Goal: Information Seeking & Learning: Check status

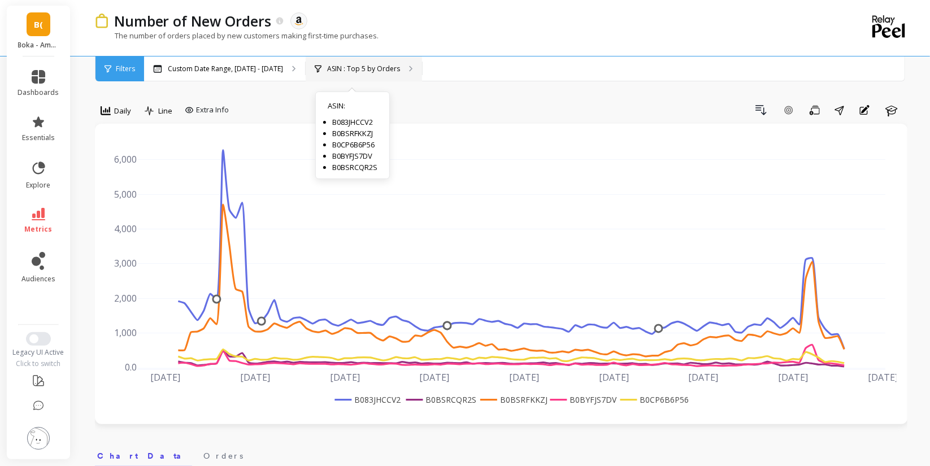
click at [366, 72] on p "ASIN : Top 5 by Orders" at bounding box center [363, 68] width 73 height 9
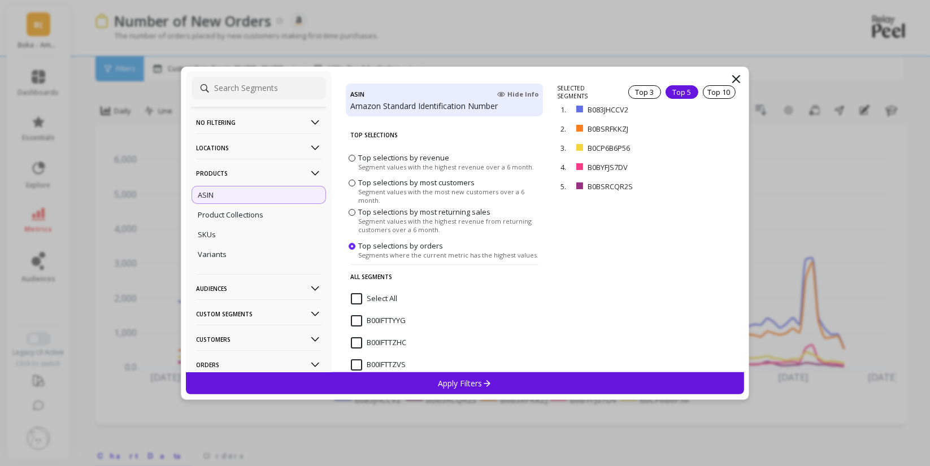
click at [280, 114] on p "No filtering" at bounding box center [258, 122] width 125 height 29
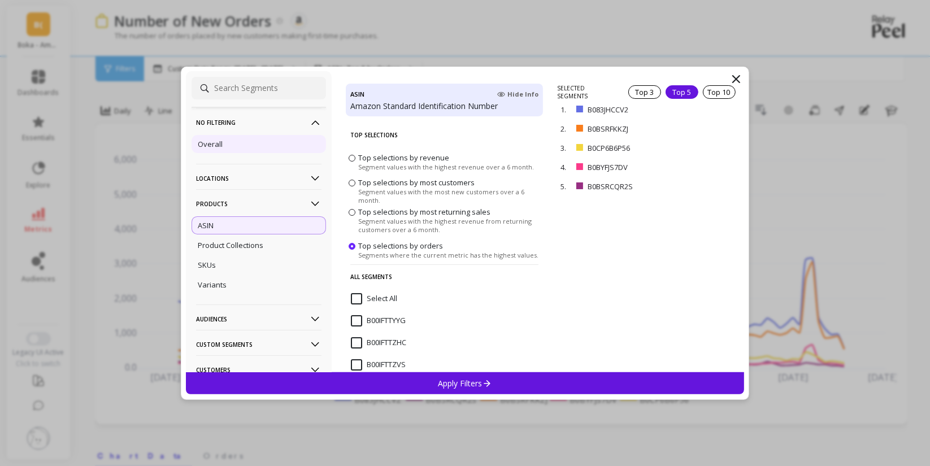
click at [223, 142] on div "Overall" at bounding box center [259, 144] width 134 height 18
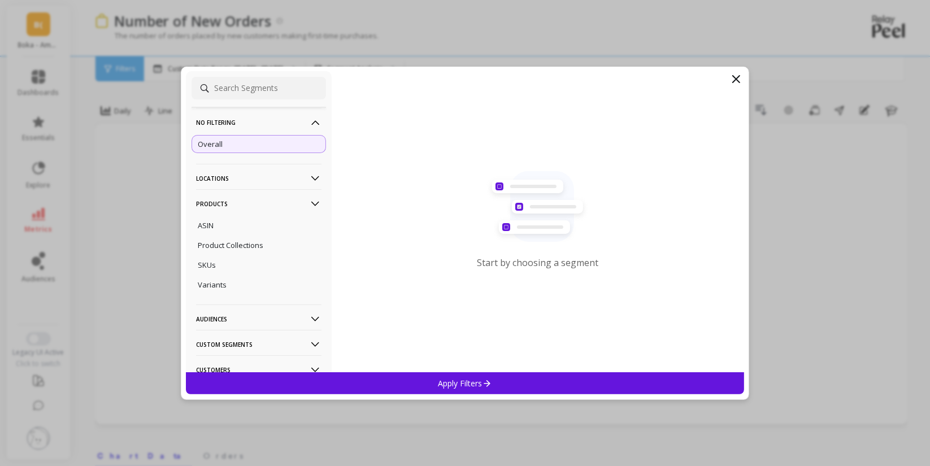
click at [467, 383] on p "Apply Filters" at bounding box center [465, 383] width 54 height 11
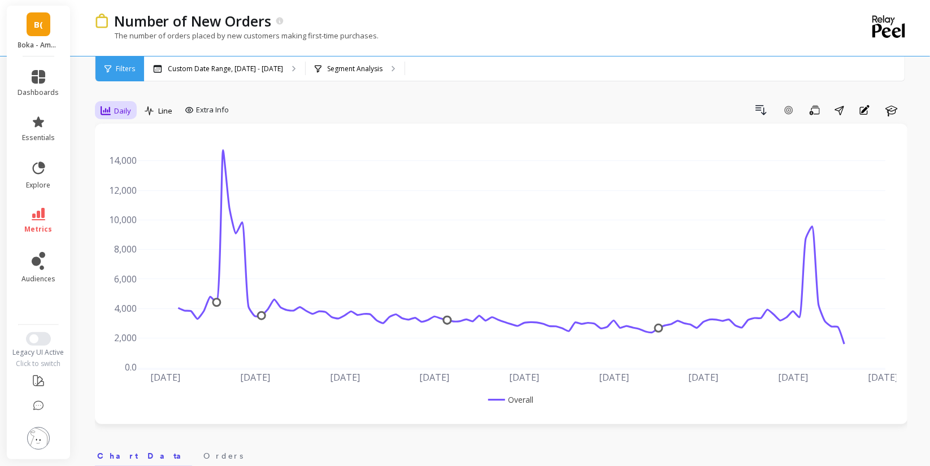
click at [115, 110] on span "Daily" at bounding box center [122, 111] width 17 height 11
click at [121, 179] on div "Weekly" at bounding box center [137, 179] width 64 height 11
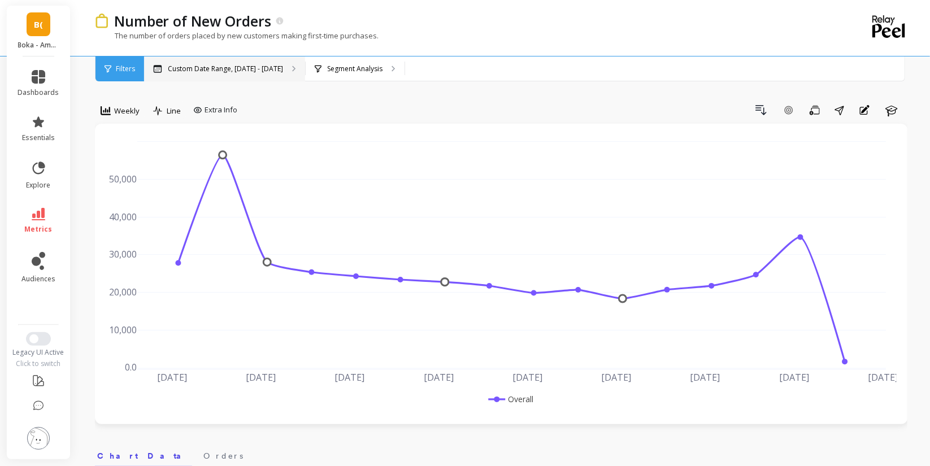
click at [238, 62] on div "Custom Date Range, [DATE] - [DATE]" at bounding box center [224, 69] width 161 height 25
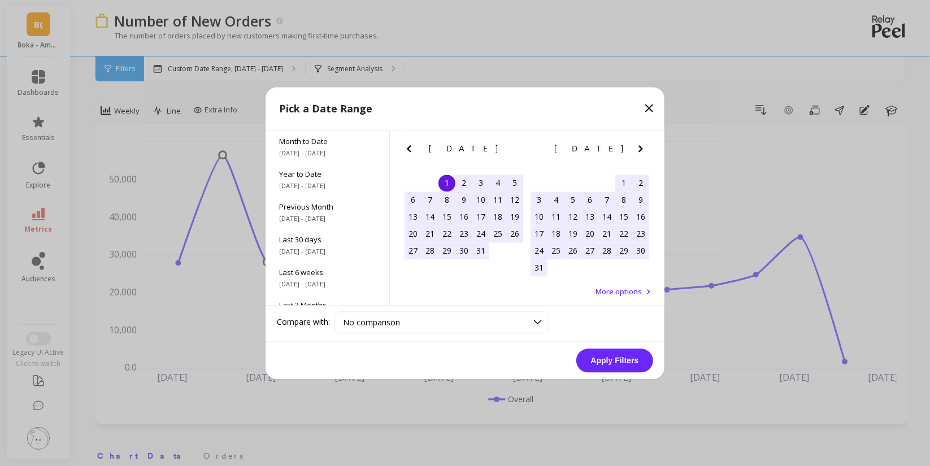
click at [450, 181] on div "1" at bounding box center [446, 183] width 17 height 17
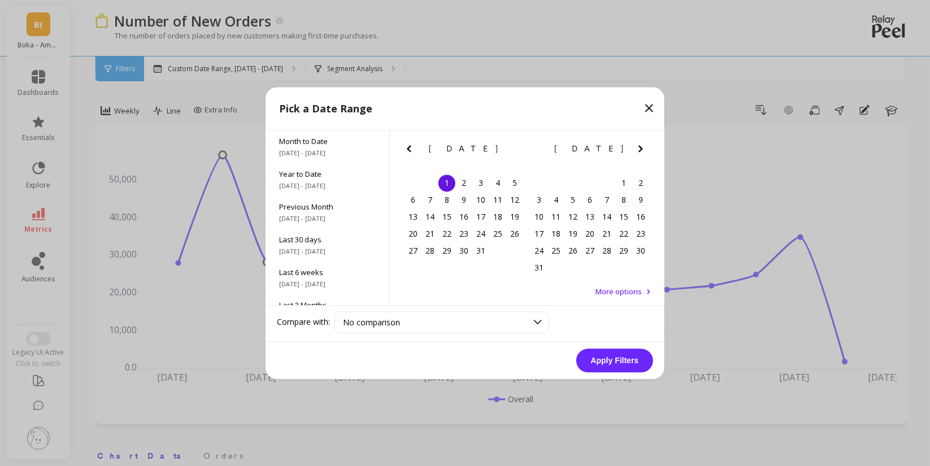
click at [640, 148] on icon "Next Month" at bounding box center [641, 149] width 14 height 14
click at [645, 109] on icon at bounding box center [649, 108] width 14 height 14
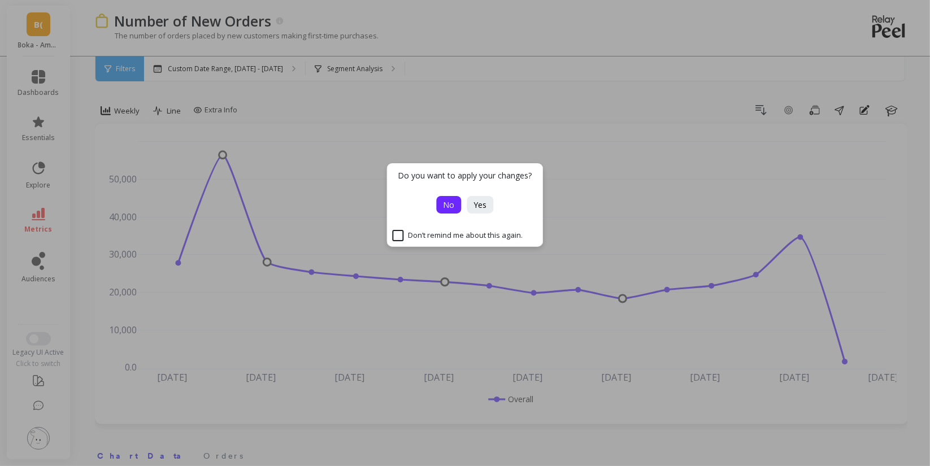
click at [461, 210] on button "No" at bounding box center [449, 205] width 25 height 18
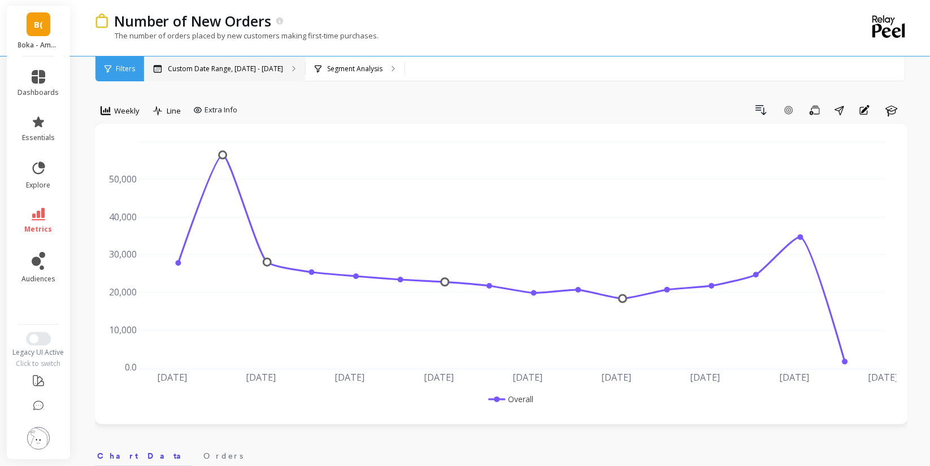
click at [229, 74] on div "Custom Date Range, [DATE] - [DATE]" at bounding box center [224, 69] width 161 height 25
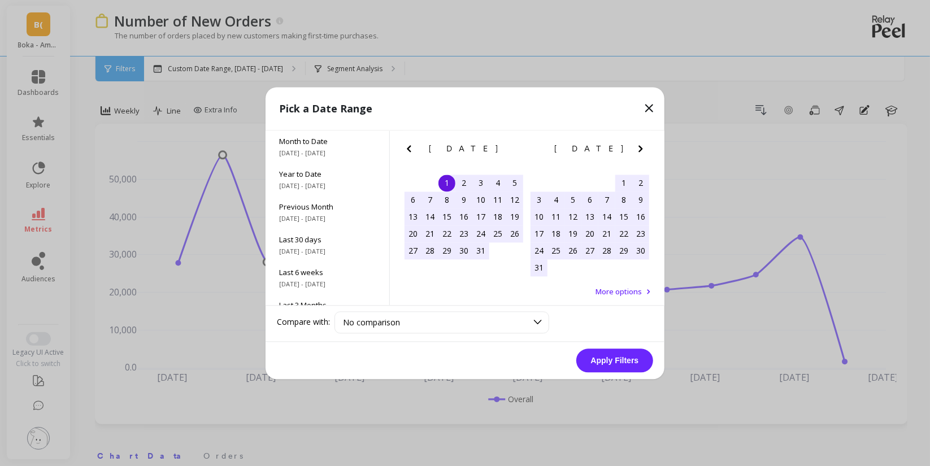
click at [639, 146] on icon "Next Month" at bounding box center [641, 148] width 4 height 7
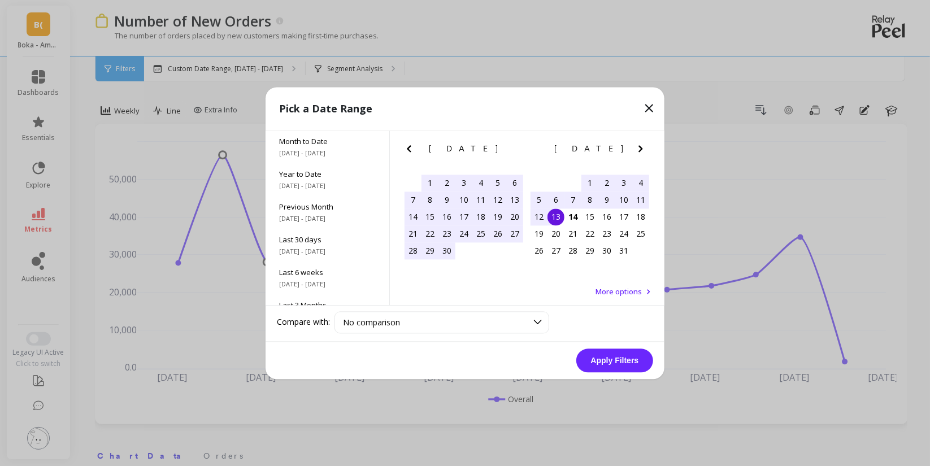
click at [639, 146] on icon "Next Month" at bounding box center [641, 148] width 4 height 7
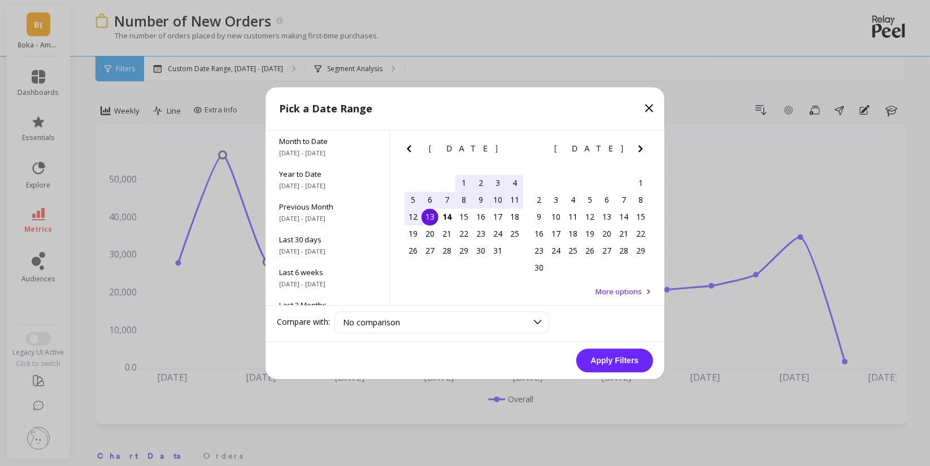
click at [514, 197] on div "11" at bounding box center [514, 200] width 17 height 17
click at [408, 151] on icon "Previous Month" at bounding box center [409, 149] width 14 height 14
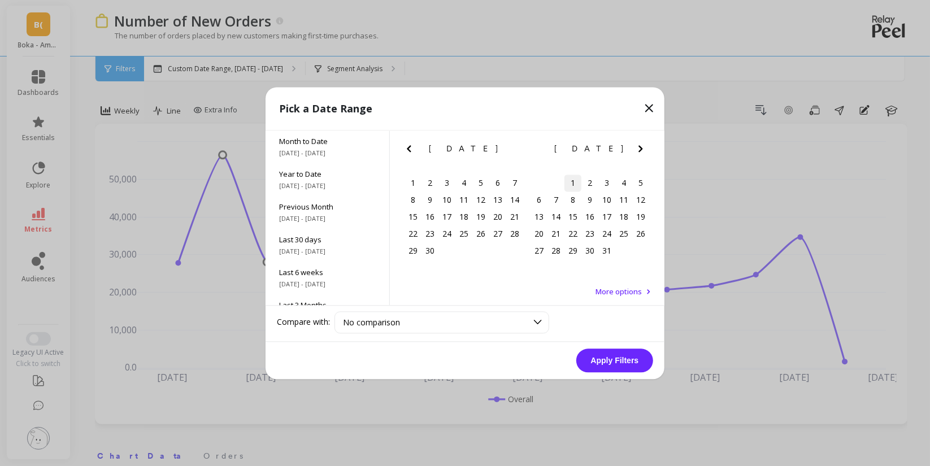
click at [569, 184] on div "1" at bounding box center [572, 183] width 17 height 17
click at [641, 151] on icon "Next Month" at bounding box center [641, 149] width 14 height 14
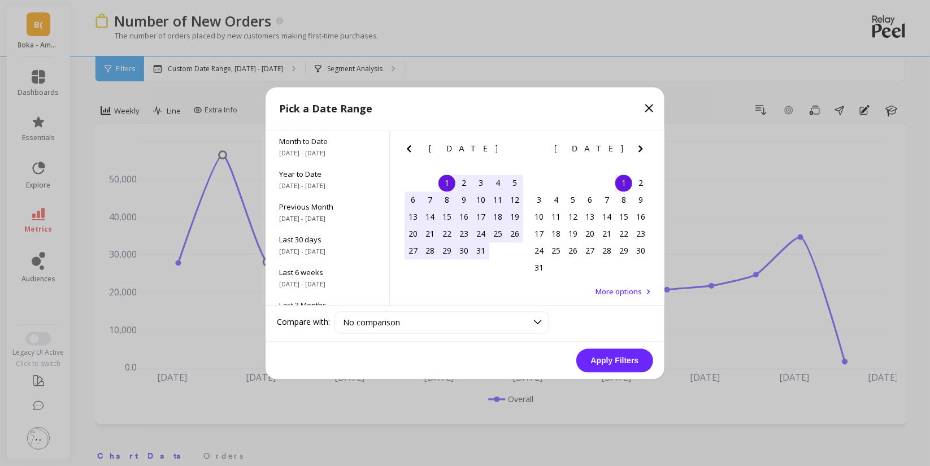
click at [641, 151] on icon "Next Month" at bounding box center [641, 149] width 14 height 14
click at [542, 219] on div "12" at bounding box center [539, 217] width 17 height 17
click at [596, 354] on button "Apply Filters" at bounding box center [614, 361] width 77 height 24
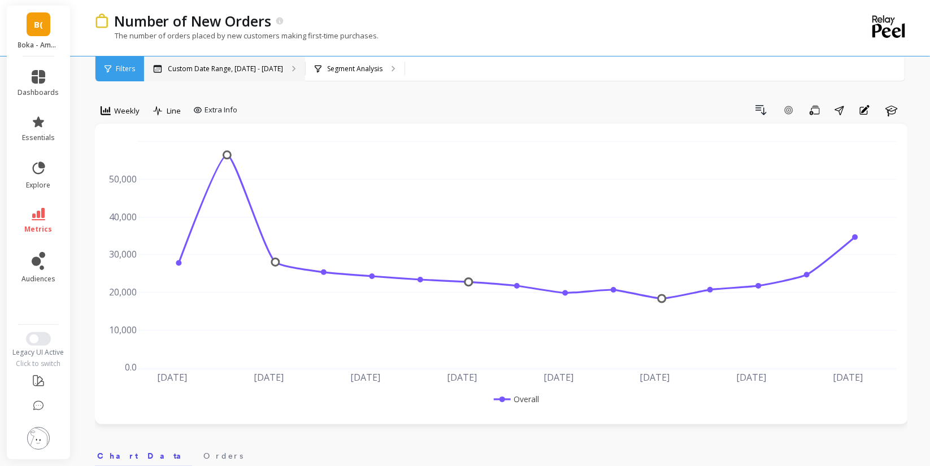
click at [267, 70] on p "Custom Date Range, [DATE] - [DATE]" at bounding box center [225, 68] width 115 height 9
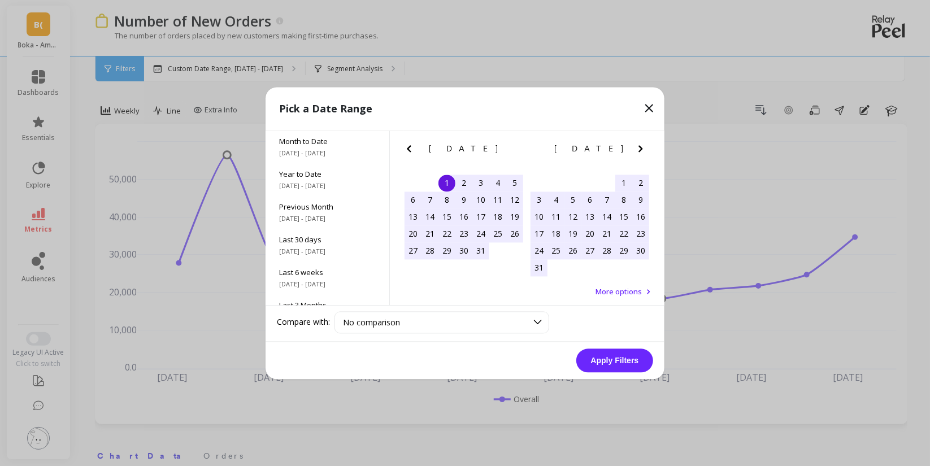
click at [450, 185] on div "1" at bounding box center [446, 183] width 17 height 17
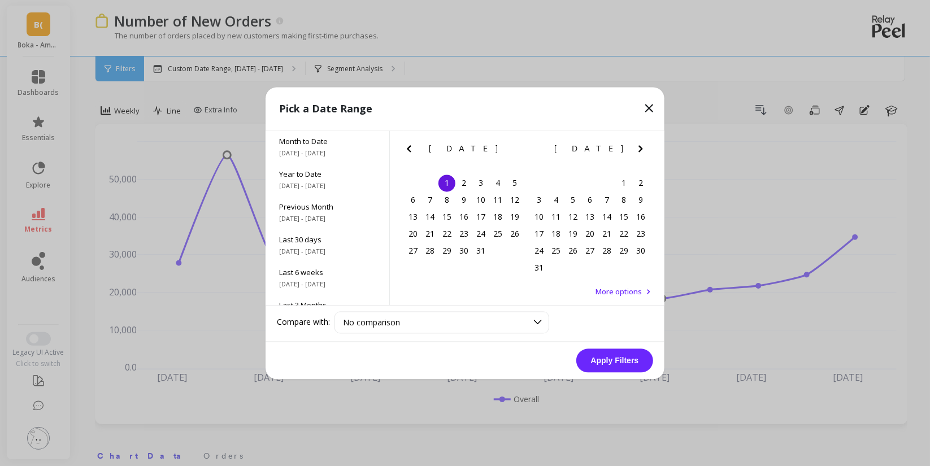
click at [639, 146] on icon "Next Month" at bounding box center [641, 149] width 14 height 14
click at [421, 150] on div "[DATE]" at bounding box center [464, 149] width 126 height 12
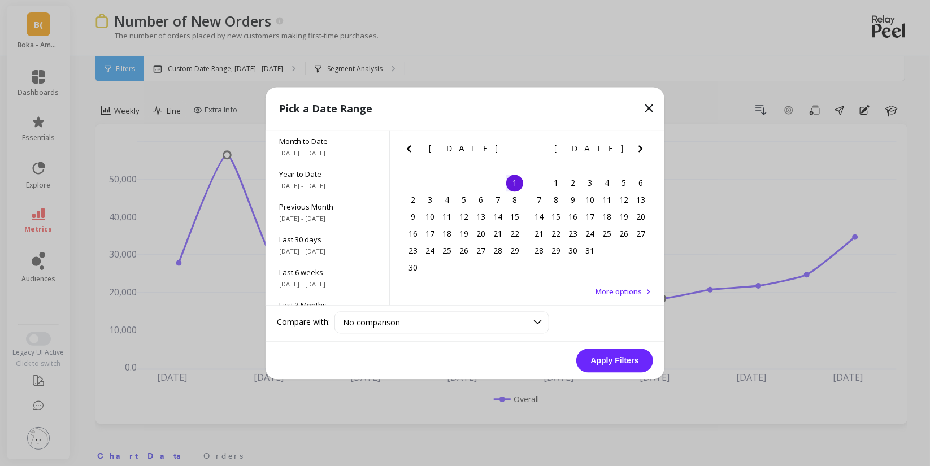
click at [421, 150] on div "[DATE]" at bounding box center [464, 149] width 126 height 12
click at [408, 149] on icon "Previous Month" at bounding box center [409, 148] width 4 height 7
click at [405, 150] on icon "Previous Month" at bounding box center [409, 149] width 14 height 14
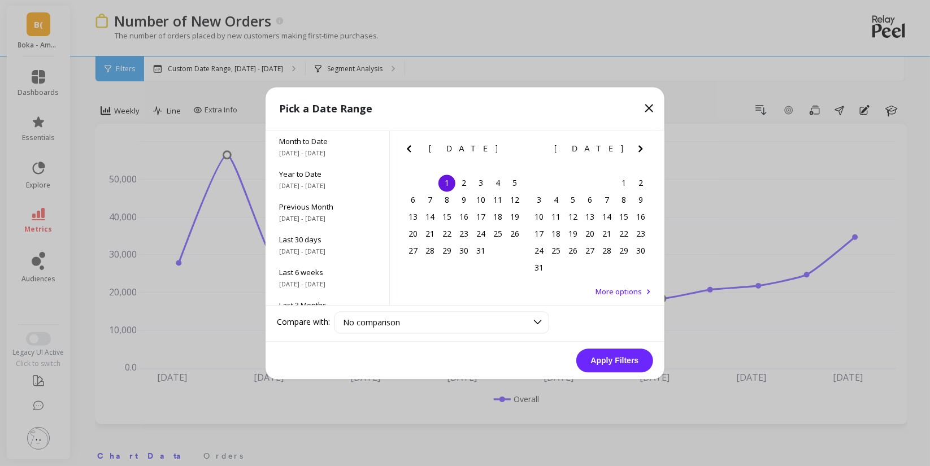
click at [449, 180] on div "1" at bounding box center [446, 183] width 17 height 17
click at [643, 146] on icon "Next Month" at bounding box center [641, 149] width 14 height 14
click at [555, 219] on div "13" at bounding box center [556, 217] width 17 height 17
click at [406, 152] on icon "Previous Month" at bounding box center [409, 149] width 14 height 14
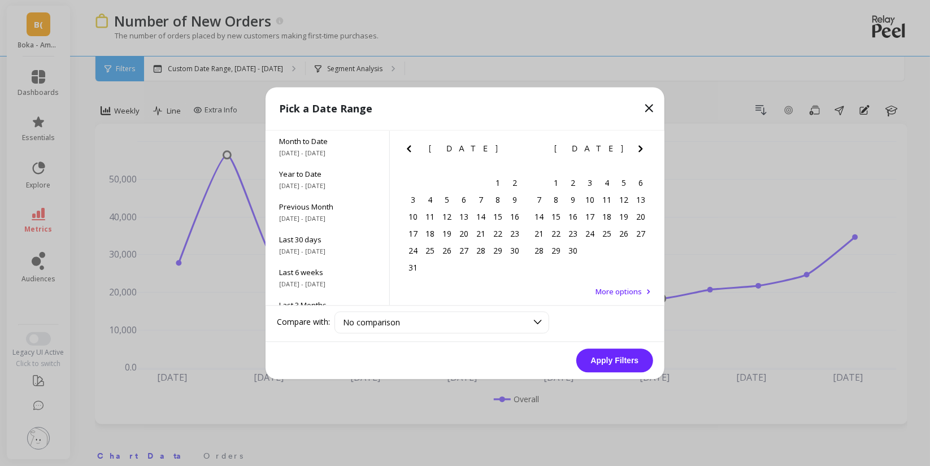
click at [406, 152] on icon "Previous Month" at bounding box center [409, 149] width 14 height 14
click at [453, 183] on div "1" at bounding box center [446, 183] width 17 height 17
click at [641, 150] on icon "Next Month" at bounding box center [641, 148] width 4 height 7
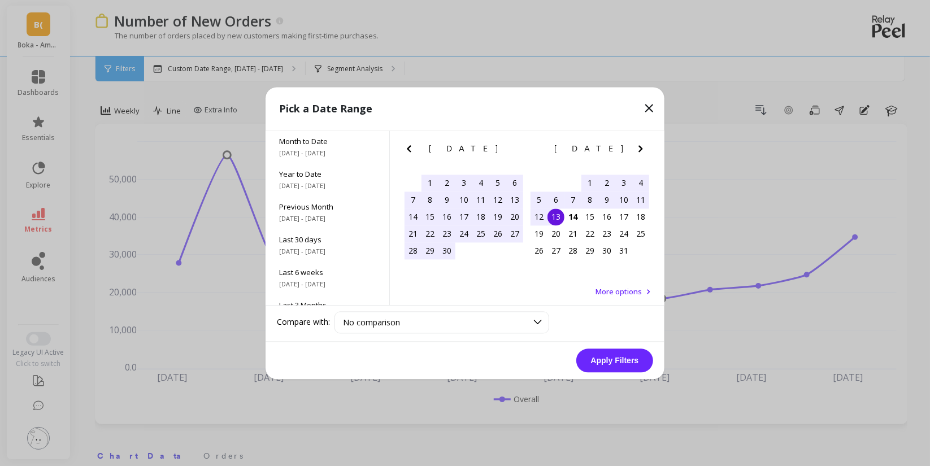
click at [554, 214] on div "13" at bounding box center [556, 217] width 17 height 17
click at [620, 359] on button "Apply Filters" at bounding box center [614, 361] width 77 height 24
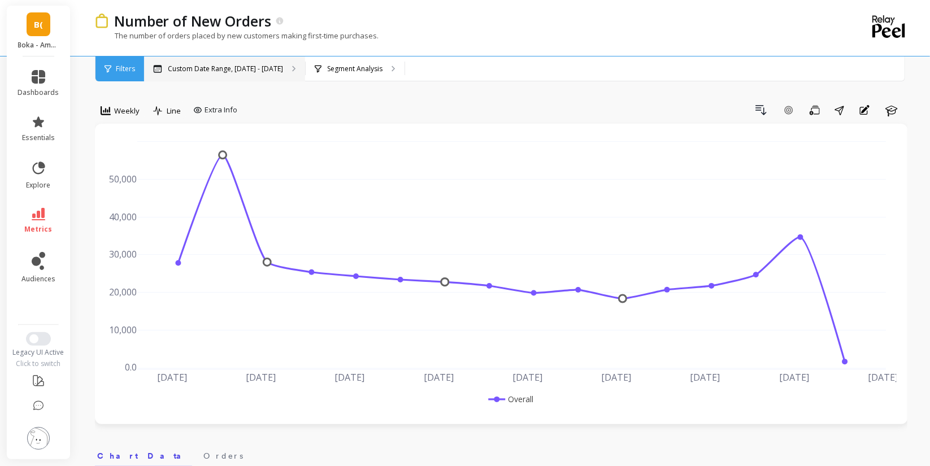
click at [251, 68] on p "Custom Date Range, [DATE] - [DATE]" at bounding box center [225, 68] width 115 height 9
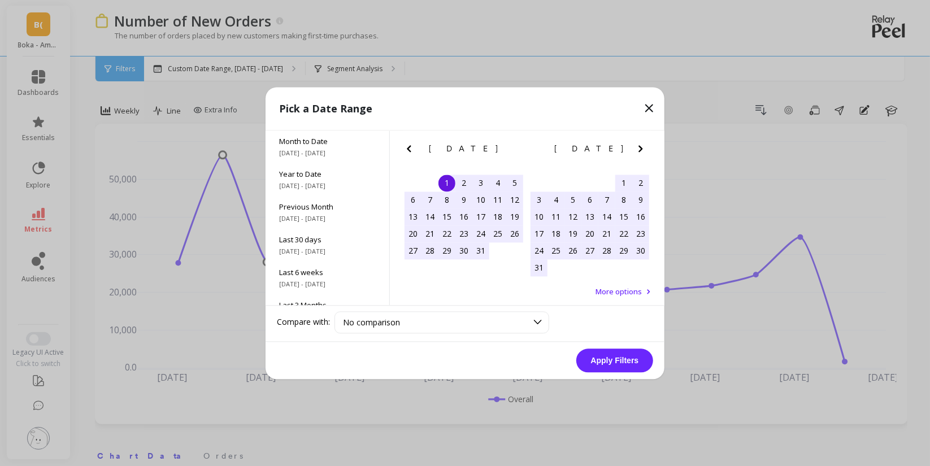
click at [453, 181] on div "1" at bounding box center [446, 183] width 17 height 17
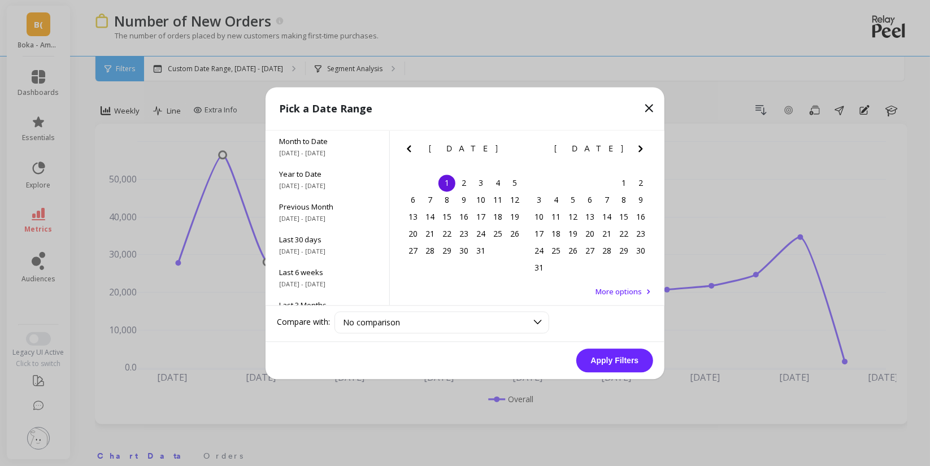
click at [642, 153] on icon "Next Month" at bounding box center [641, 149] width 14 height 14
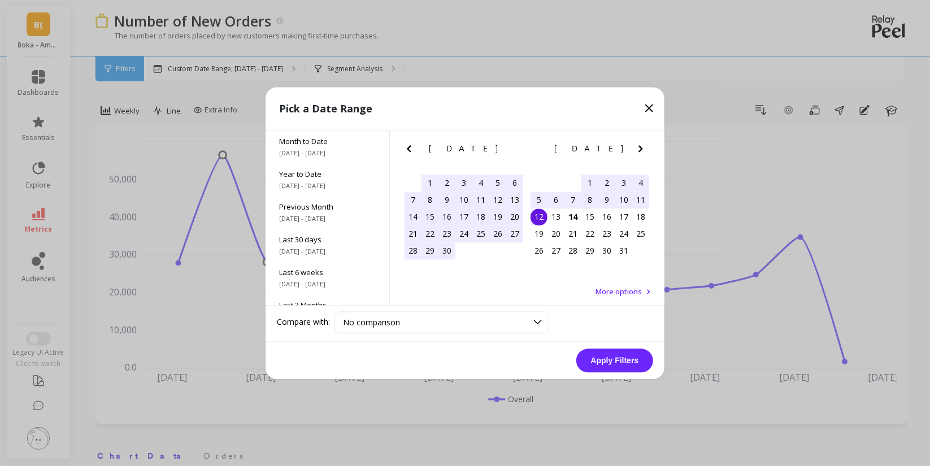
click at [541, 221] on div "12" at bounding box center [539, 217] width 17 height 17
click at [600, 351] on button "Apply Filters" at bounding box center [614, 361] width 77 height 24
